Goal: Task Accomplishment & Management: Complete application form

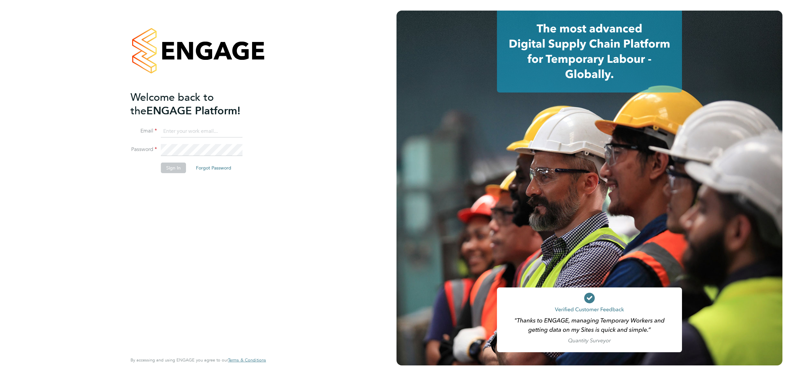
type input "[PERSON_NAME][EMAIL_ADDRESS][DOMAIN_NAME][PERSON_NAME]"
click at [168, 163] on button "Sign In" at bounding box center [173, 168] width 25 height 11
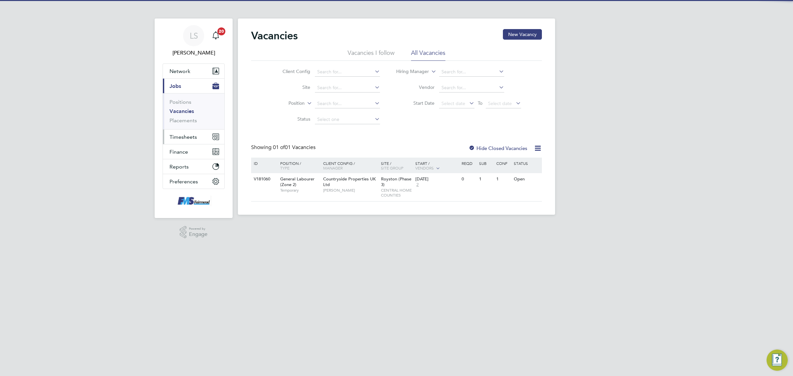
click at [183, 143] on button "Timesheets" at bounding box center [193, 136] width 61 height 15
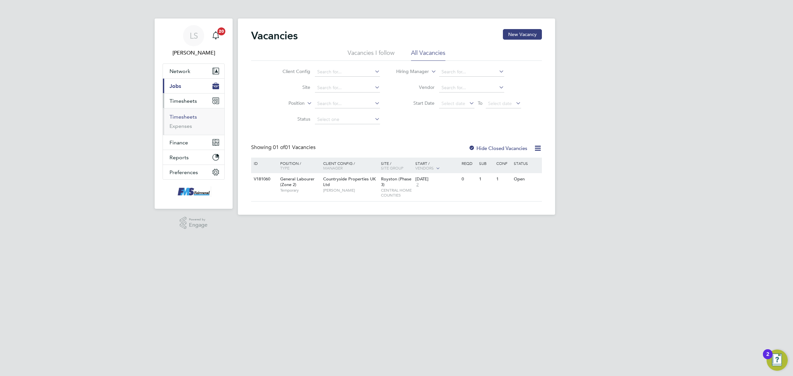
click at [187, 116] on link "Timesheets" at bounding box center [182, 117] width 27 height 6
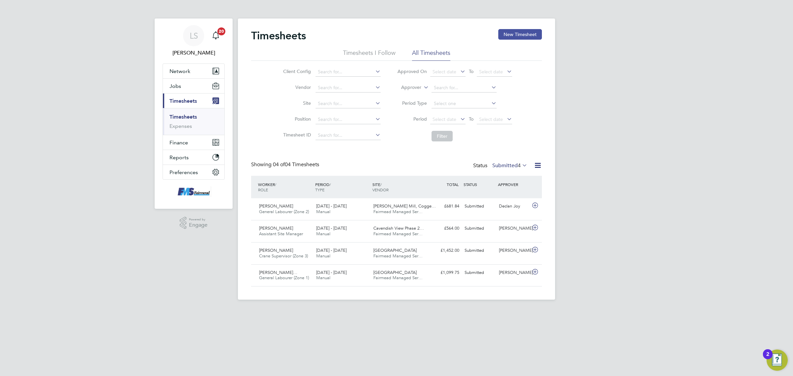
click at [511, 36] on button "New Timesheet" at bounding box center [520, 34] width 44 height 11
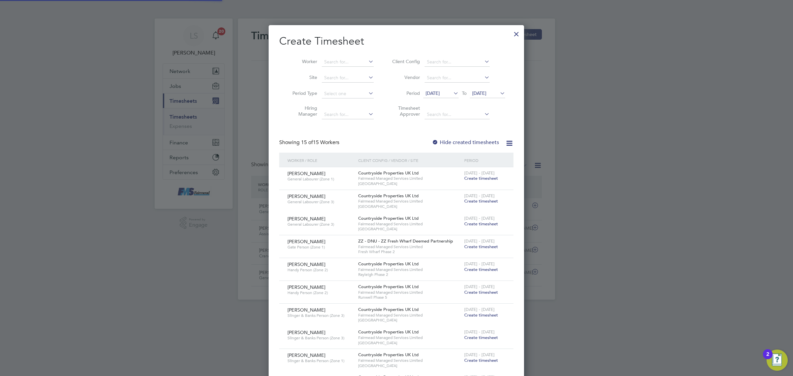
scroll to position [679, 255]
click at [354, 60] on input at bounding box center [348, 61] width 52 height 9
click at [325, 70] on b "Vio" at bounding box center [327, 71] width 7 height 6
type input "[PERSON_NAME]"
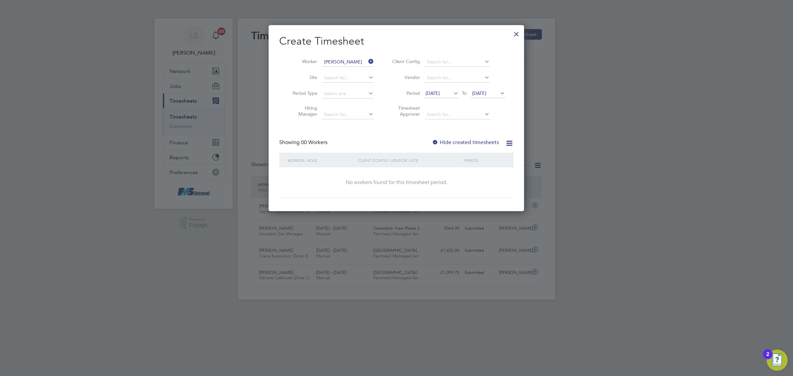
click at [486, 90] on span "[DATE]" at bounding box center [479, 93] width 14 height 6
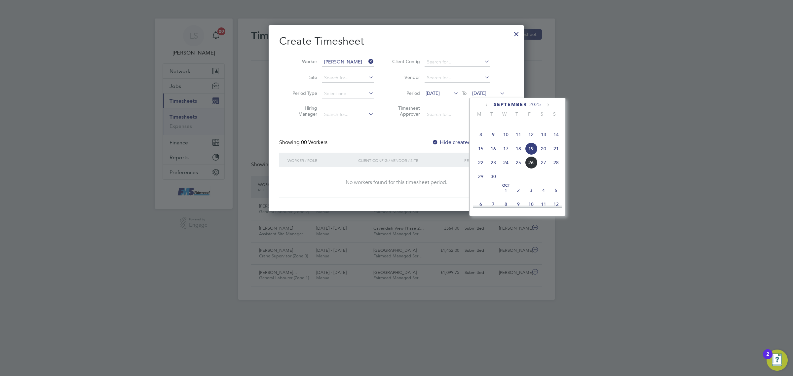
click at [558, 169] on span "28" at bounding box center [556, 162] width 13 height 13
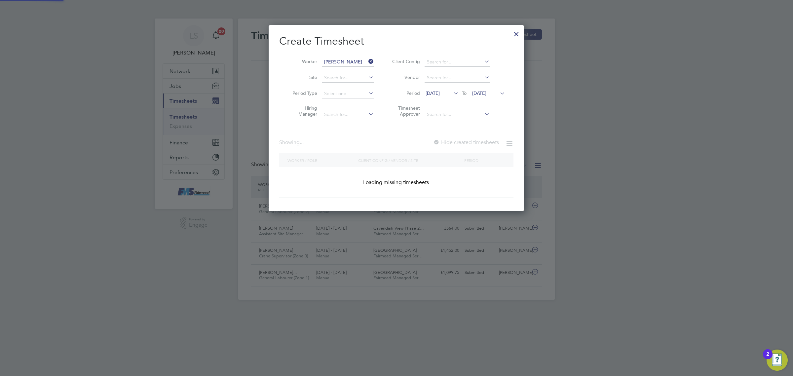
scroll to position [178, 255]
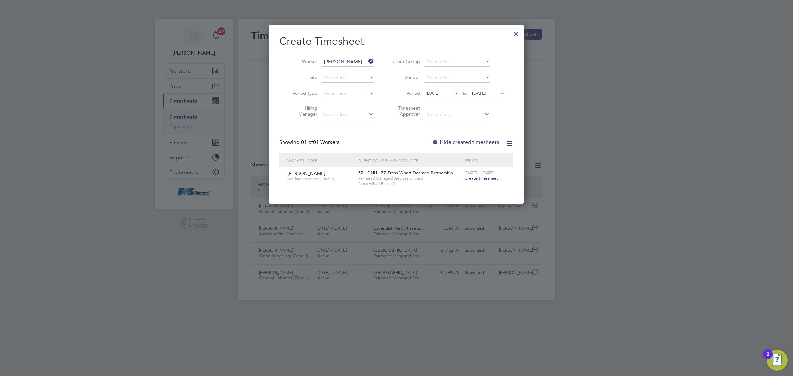
click at [488, 96] on span "[DATE]" at bounding box center [487, 93] width 35 height 9
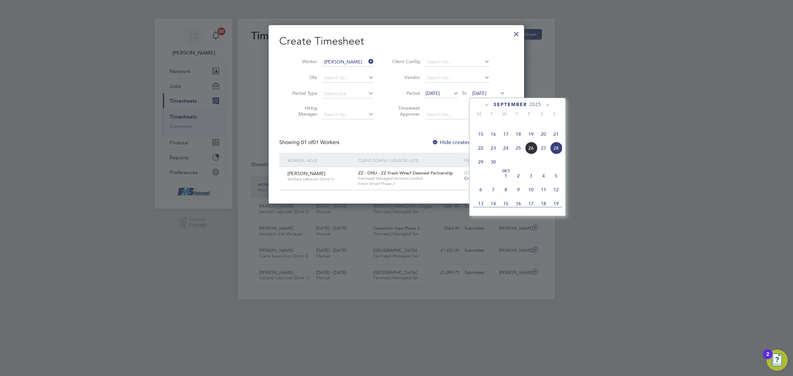
click at [557, 140] on span "21" at bounding box center [556, 134] width 13 height 13
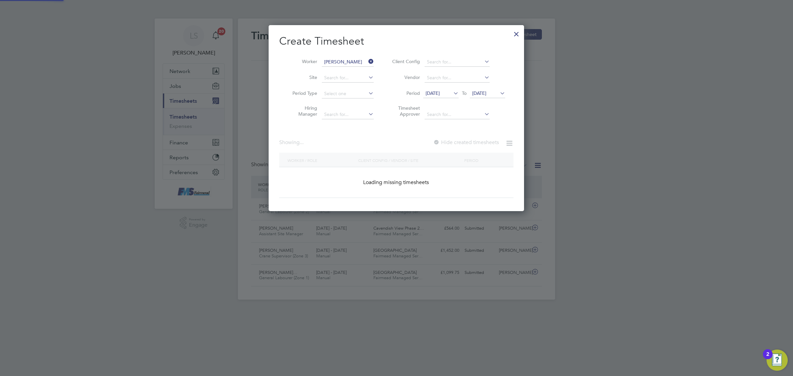
scroll to position [3, 3]
click at [518, 33] on div at bounding box center [516, 32] width 12 height 12
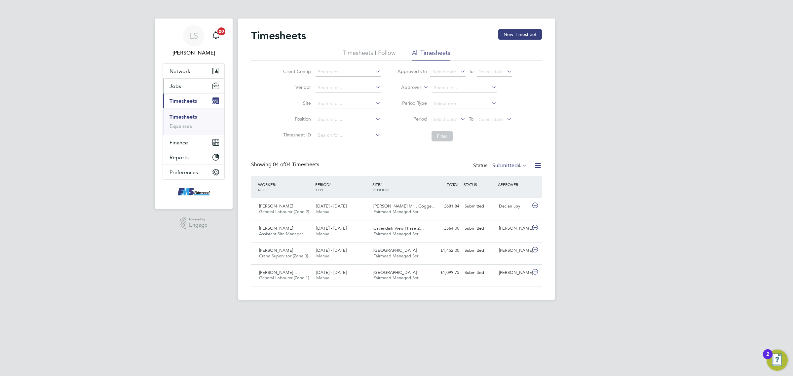
click at [184, 89] on button "Jobs" at bounding box center [193, 86] width 61 height 15
click at [188, 123] on link "Placements" at bounding box center [182, 120] width 27 height 6
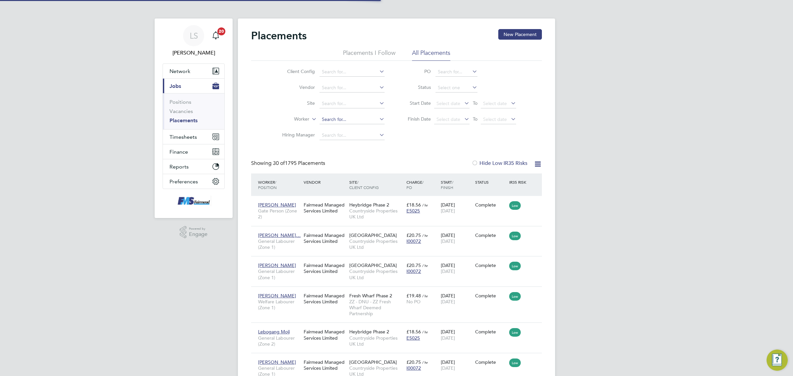
click at [352, 119] on input at bounding box center [351, 119] width 65 height 9
type input "vio"
click at [347, 124] on ul "Vio rica [PERSON_NAME]" at bounding box center [352, 129] width 66 height 10
click at [349, 118] on input at bounding box center [351, 119] width 65 height 9
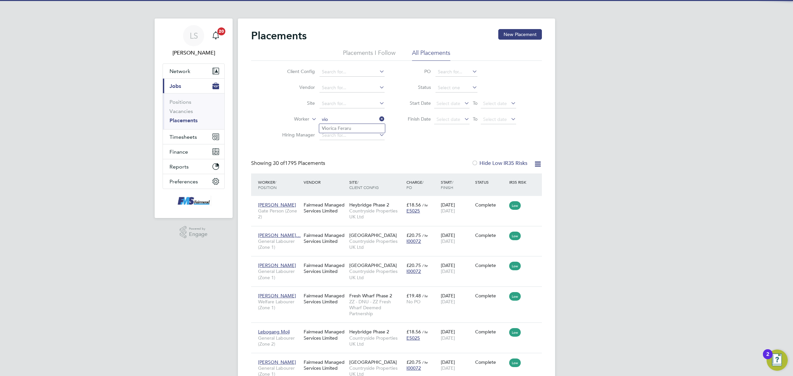
type input "vio"
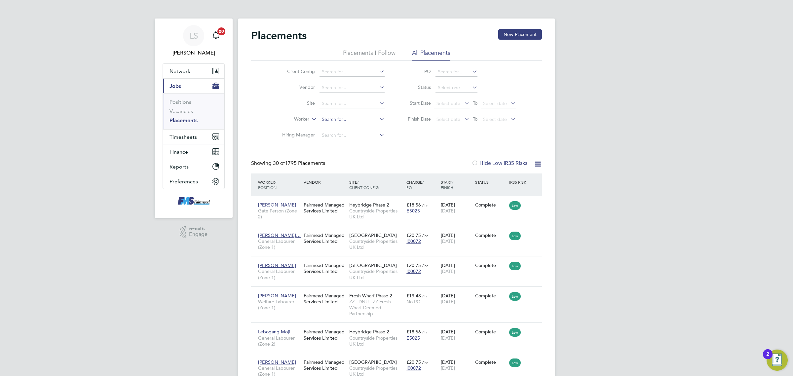
drag, startPoint x: 336, startPoint y: 116, endPoint x: 338, endPoint y: 120, distance: 3.9
click at [338, 120] on input at bounding box center [351, 119] width 65 height 9
click at [364, 127] on li "Viori ca Feraru" at bounding box center [352, 128] width 66 height 9
type input "[PERSON_NAME]"
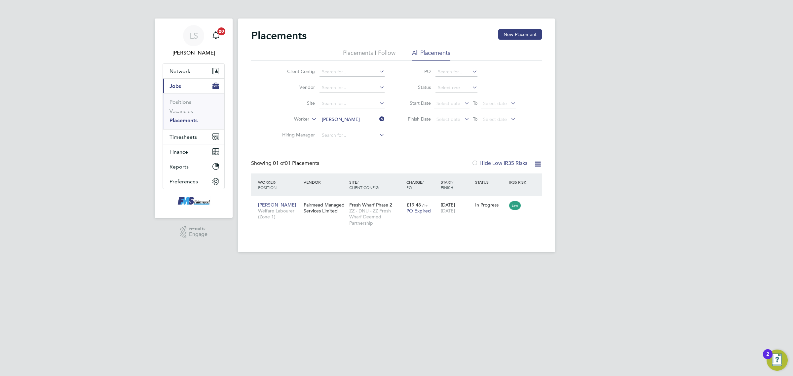
click at [187, 115] on li "Vacancies" at bounding box center [194, 112] width 50 height 9
click at [187, 113] on link "Vacancies" at bounding box center [180, 111] width 23 height 6
